Goal: Transaction & Acquisition: Purchase product/service

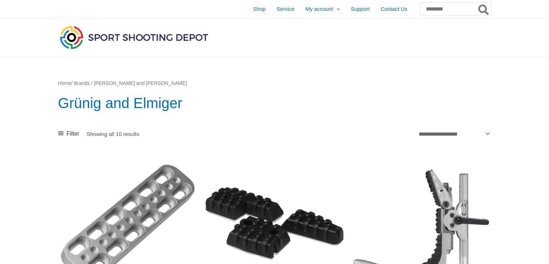
click at [163, 36] on img at bounding box center [134, 37] width 152 height 27
click at [425, 14] on input "Search for:" at bounding box center [455, 9] width 71 height 13
type input "**********"
click at [477, 3] on button "Search" at bounding box center [484, 9] width 14 height 13
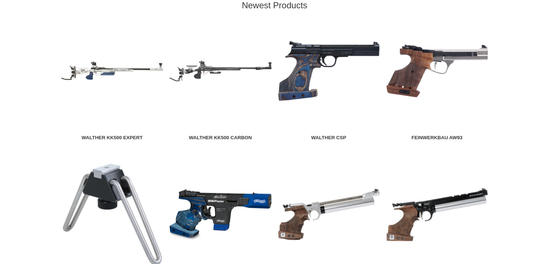
scroll to position [794, 0]
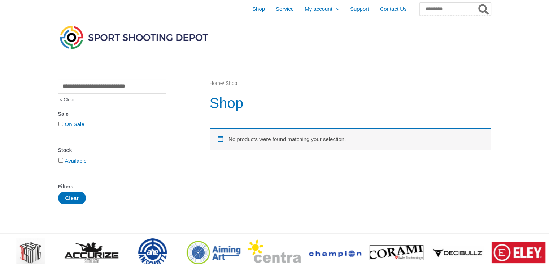
click at [430, 8] on input "Search for:" at bounding box center [455, 9] width 71 height 13
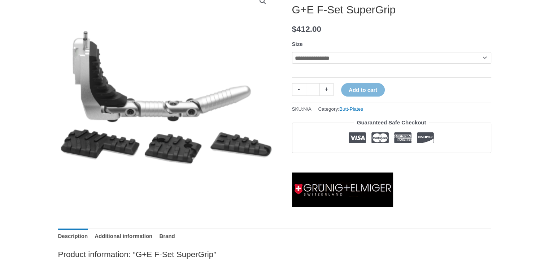
scroll to position [72, 0]
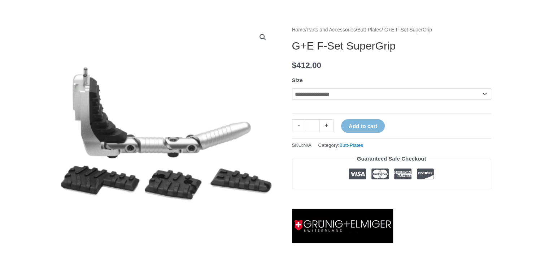
click at [482, 94] on select "**********" at bounding box center [391, 94] width 199 height 12
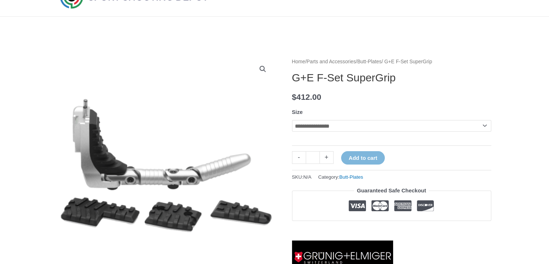
scroll to position [0, 0]
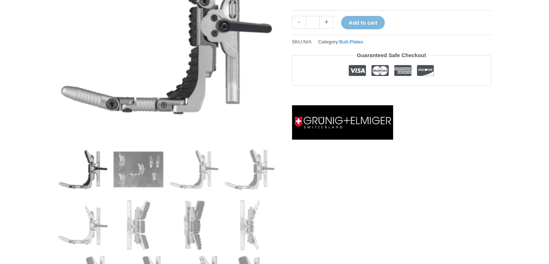
scroll to position [163, 0]
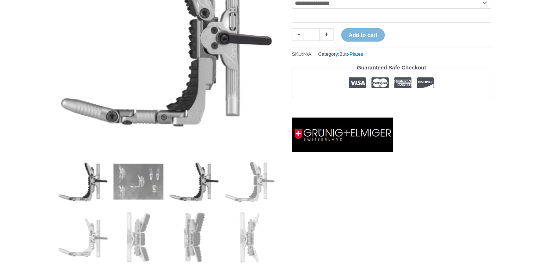
click at [200, 183] on img at bounding box center [194, 181] width 50 height 50
click at [259, 185] on img at bounding box center [250, 181] width 50 height 50
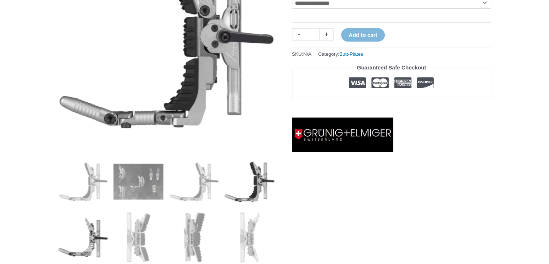
click at [101, 242] on img at bounding box center [83, 237] width 50 height 50
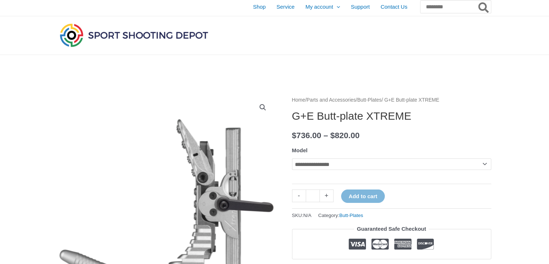
scroll to position [0, 0]
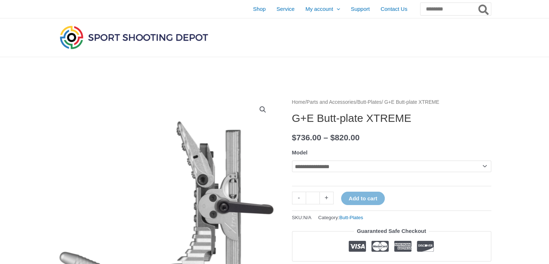
click at [356, 103] on link "Parts and Accessories" at bounding box center [331, 101] width 49 height 5
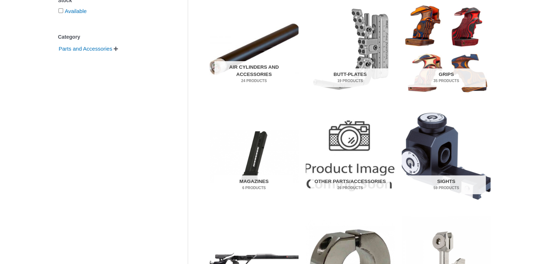
scroll to position [156, 0]
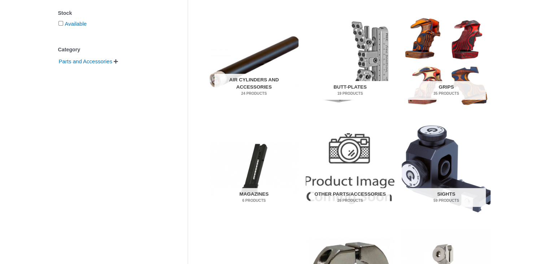
click at [356, 94] on mark "19 Products" at bounding box center [349, 93] width 79 height 5
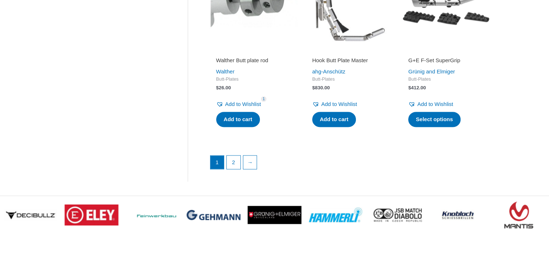
scroll to position [1083, 0]
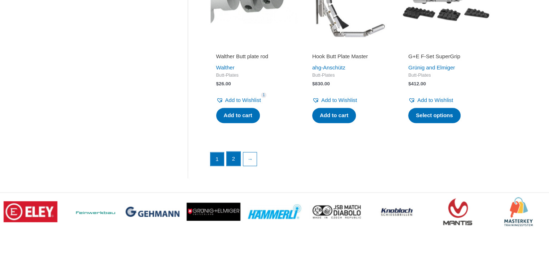
click at [236, 159] on link "2" at bounding box center [234, 158] width 14 height 14
